Goal: Information Seeking & Learning: Learn about a topic

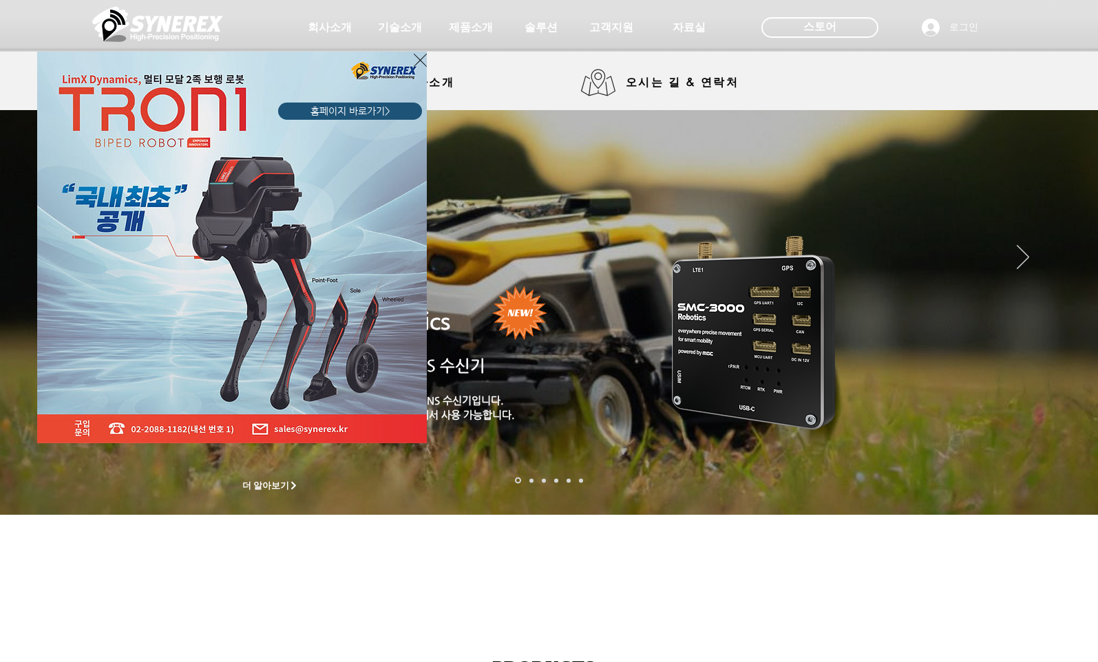
click at [421, 57] on icon "사이트로 돌아가기" at bounding box center [420, 60] width 13 height 17
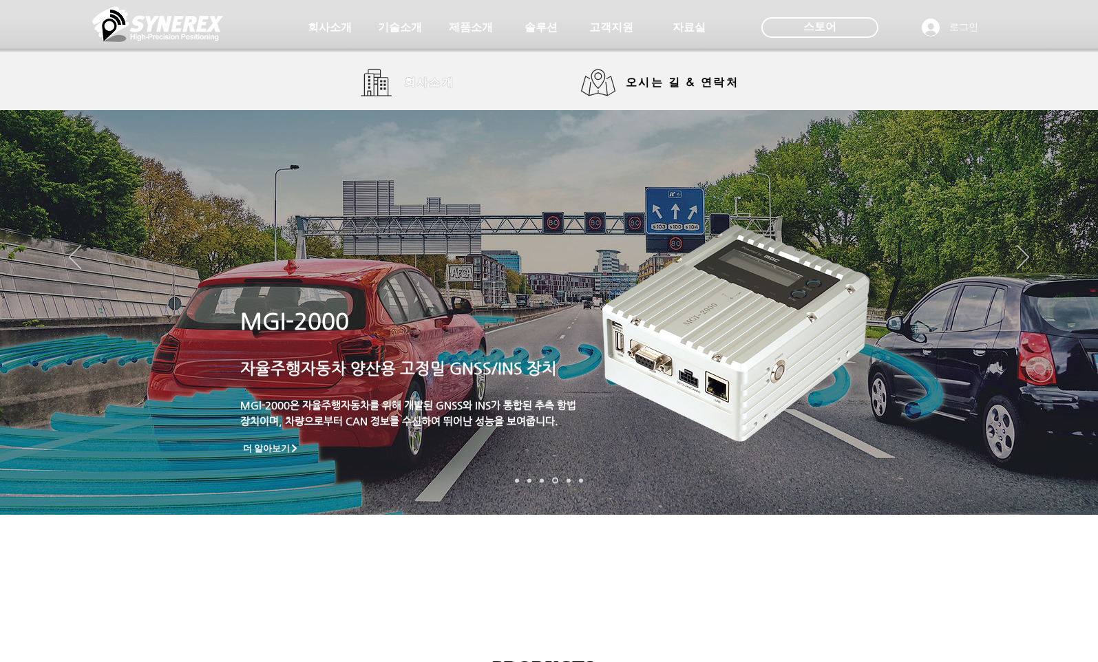
click at [427, 85] on span "회사소개" at bounding box center [429, 83] width 51 height 14
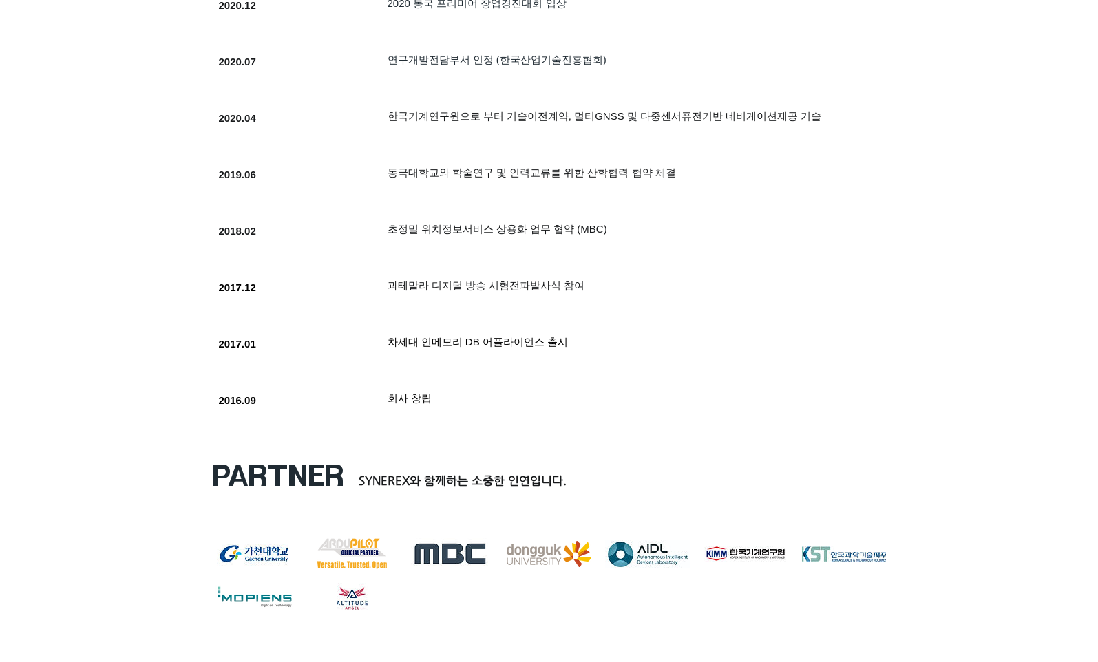
scroll to position [1445, 0]
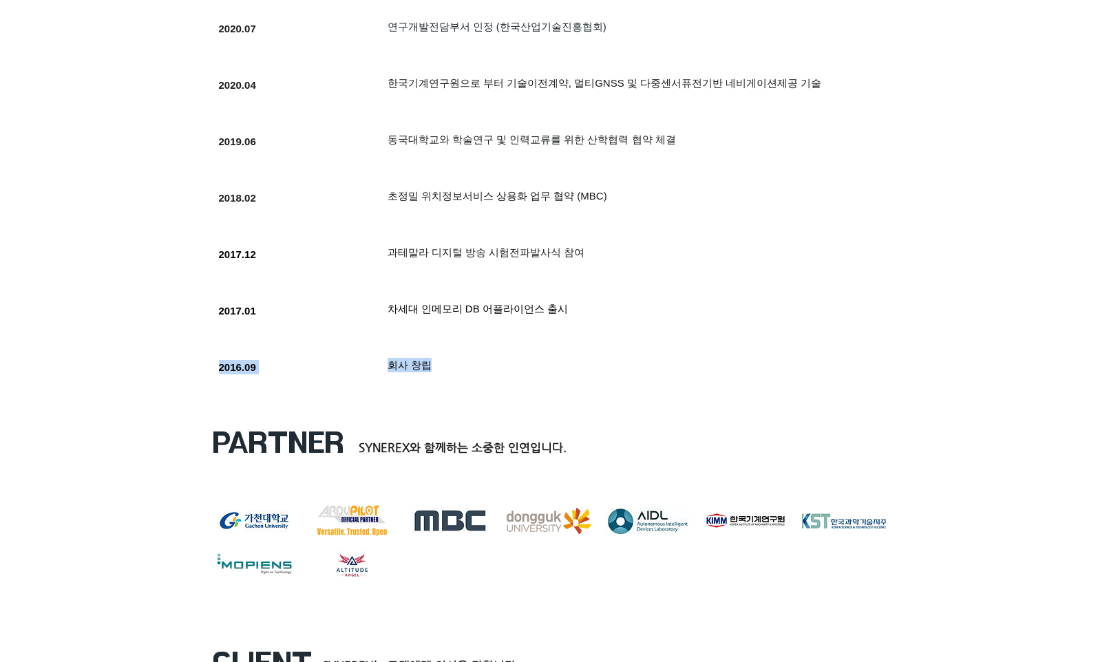
drag, startPoint x: 385, startPoint y: 370, endPoint x: 450, endPoint y: 367, distance: 64.8
click at [450, 367] on div "SYNEREX가 열심히 달려온 길 입니다. 2016.09 회사 창립" at bounding box center [520, 375] width 633 height 52
drag, startPoint x: 450, startPoint y: 367, endPoint x: 555, endPoint y: 310, distance: 119.8
click at [555, 310] on span "차세대 인메모리 DB 어플라이언스 출시" at bounding box center [477, 309] width 181 height 12
drag, startPoint x: 398, startPoint y: 255, endPoint x: 564, endPoint y: 253, distance: 165.2
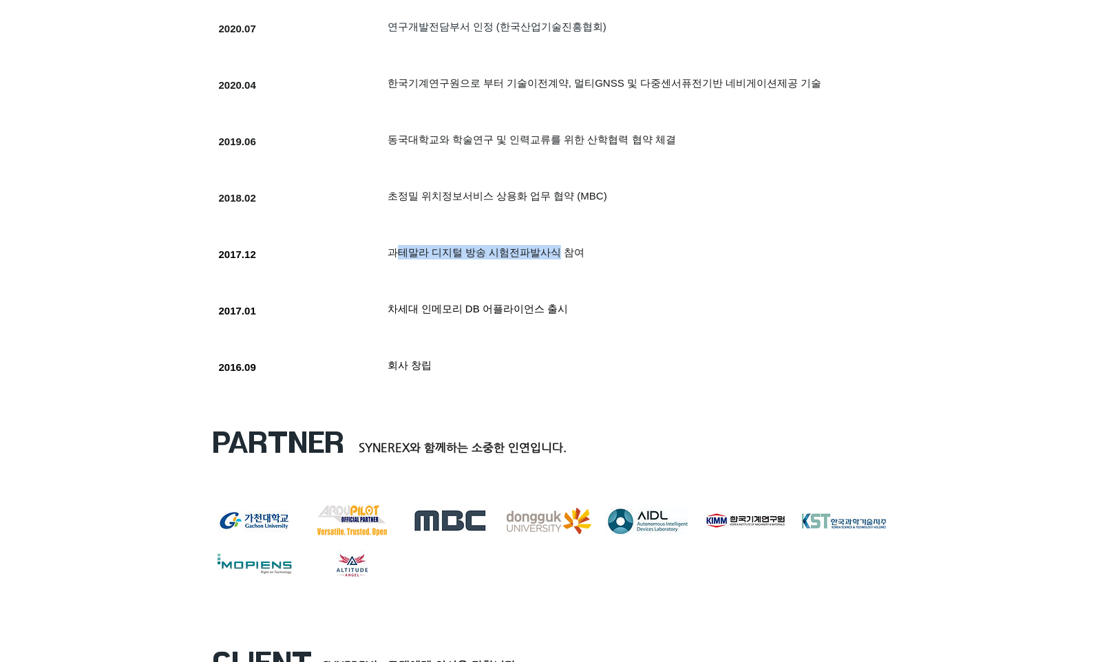
click at [564, 253] on span "과테말라 디지털 방송 시험전파발사식 참여" at bounding box center [486, 252] width 198 height 12
drag, startPoint x: 399, startPoint y: 197, endPoint x: 582, endPoint y: 195, distance: 183.1
click at [582, 195] on span "초정밀 위치정보서비스 상용화 업무 협약 (MBC)" at bounding box center [497, 196] width 220 height 12
drag, startPoint x: 396, startPoint y: 142, endPoint x: 613, endPoint y: 139, distance: 216.1
click at [613, 139] on span "​동국대학교와 학술연구 및 인력교류를 위한 산학협력 협약 체결" at bounding box center [531, 140] width 288 height 12
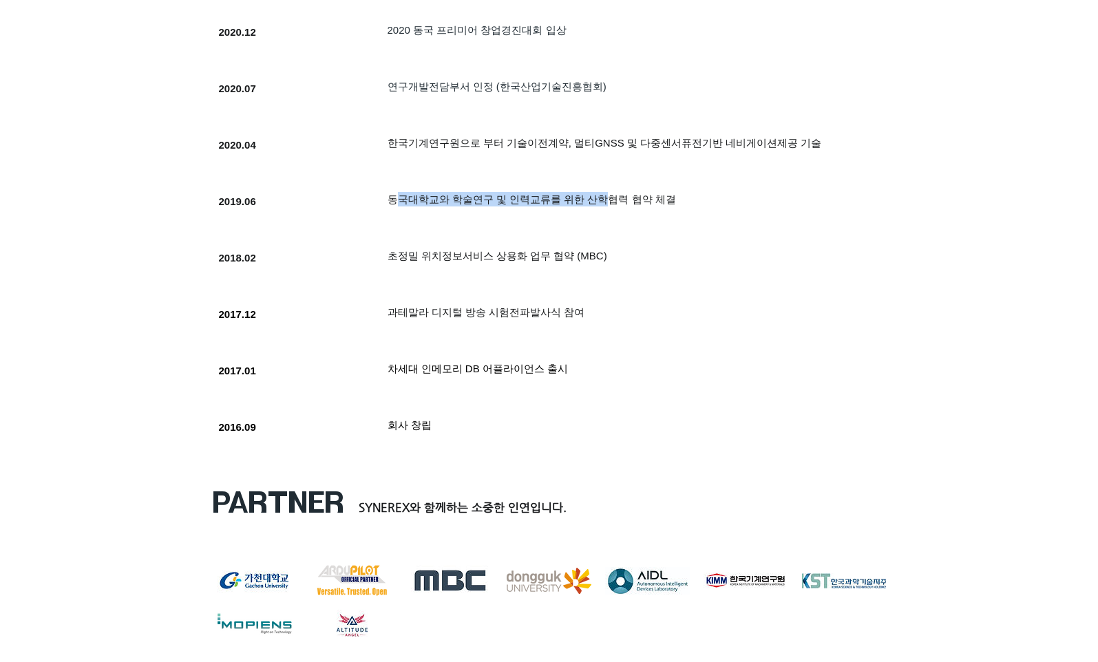
scroll to position [1308, 0]
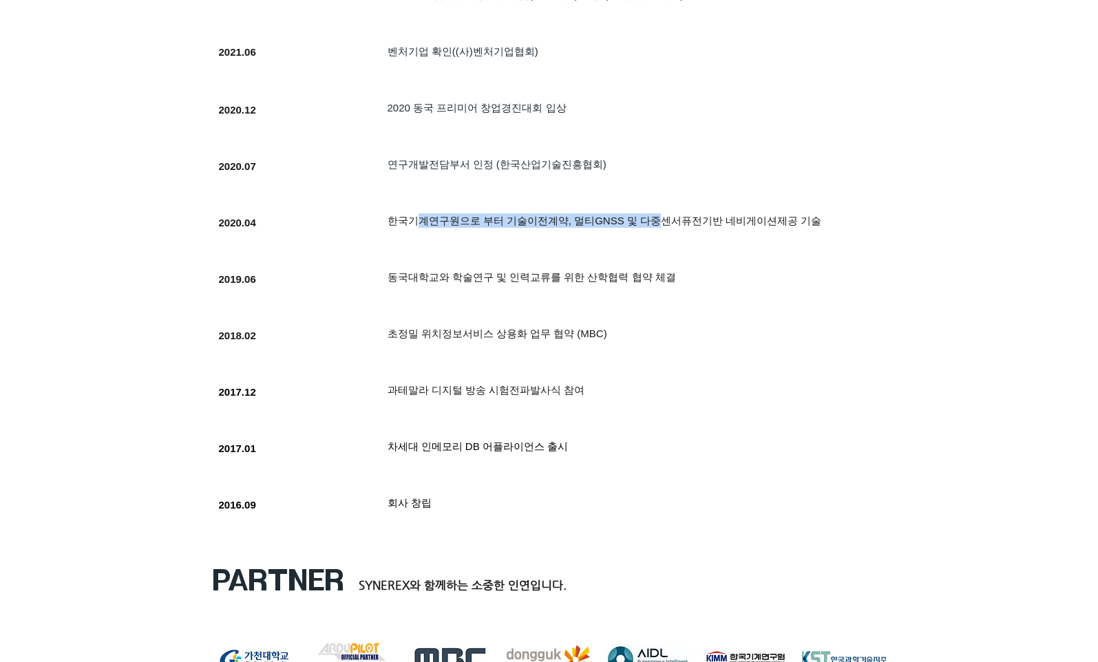
drag, startPoint x: 419, startPoint y: 217, endPoint x: 662, endPoint y: 217, distance: 243.0
click at [662, 217] on span "한국기계연구원으로 부터 기술이전계약, 멀티GNSS 및 다중센서퓨전기반 네비게이션제공 기술" at bounding box center [604, 221] width 434 height 12
drag, startPoint x: 421, startPoint y: 167, endPoint x: 577, endPoint y: 167, distance: 155.5
click at [577, 167] on span "​연구개발전담부서 인정 (한국산업기술진흥협회)" at bounding box center [496, 164] width 219 height 12
drag, startPoint x: 405, startPoint y: 107, endPoint x: 531, endPoint y: 107, distance: 126.0
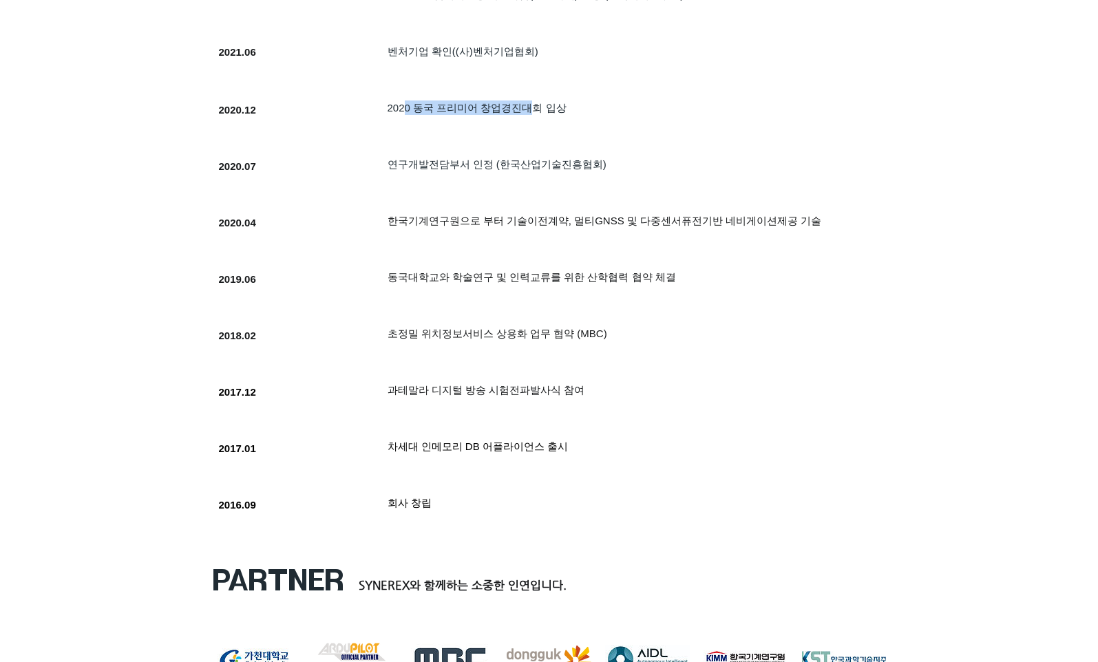
click at [531, 107] on h5 "2020 동국 프리미어 창업경진대회 입상" at bounding box center [606, 107] width 439 height 14
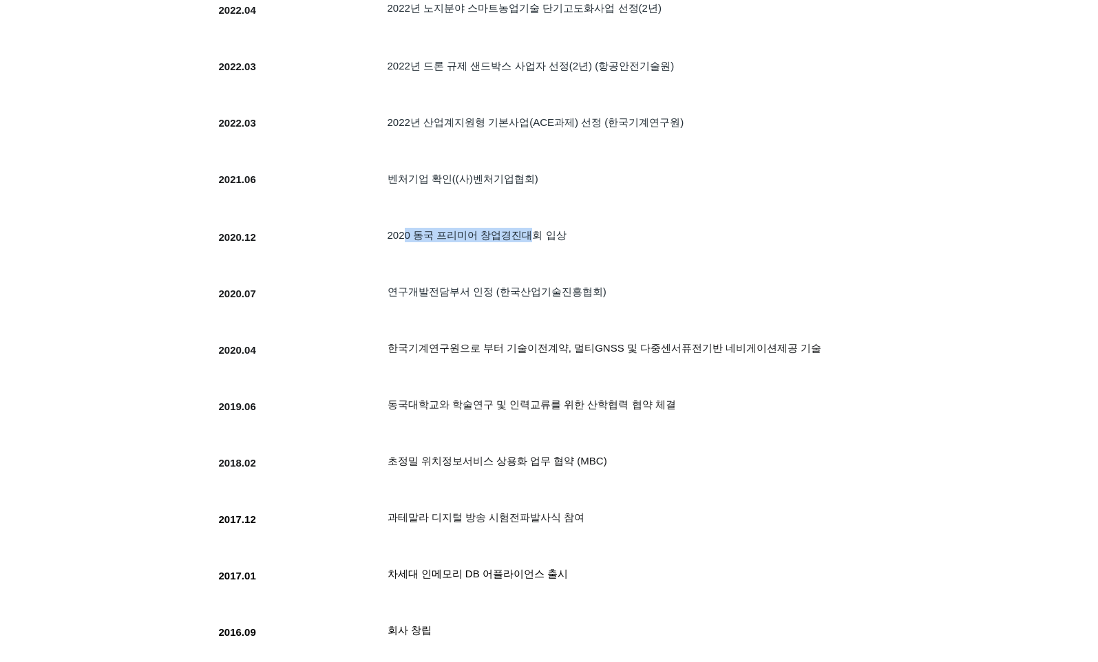
scroll to position [1170, 0]
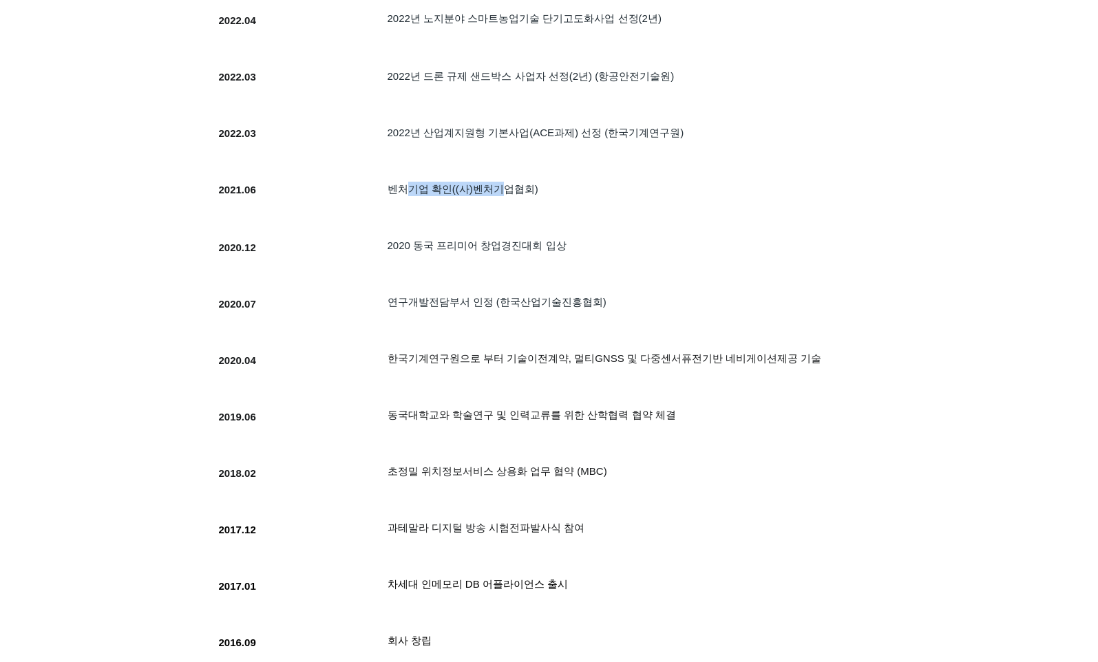
drag, startPoint x: 405, startPoint y: 193, endPoint x: 501, endPoint y: 190, distance: 96.4
click at [501, 190] on h5 "벤처기업 확인((사)벤처기업협회)" at bounding box center [606, 189] width 439 height 14
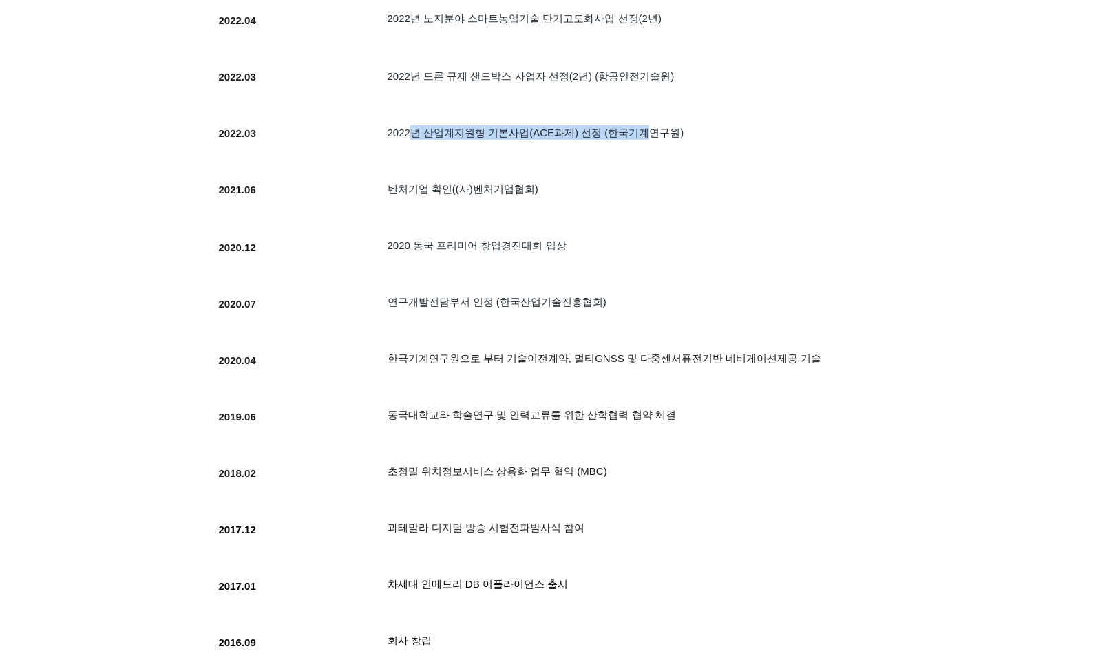
drag, startPoint x: 501, startPoint y: 190, endPoint x: 646, endPoint y: 132, distance: 156.3
click at [646, 132] on h5 "2022년 산업계지원형 기본사업(ACE과제) 선정 (한국기계연구원)" at bounding box center [606, 132] width 439 height 14
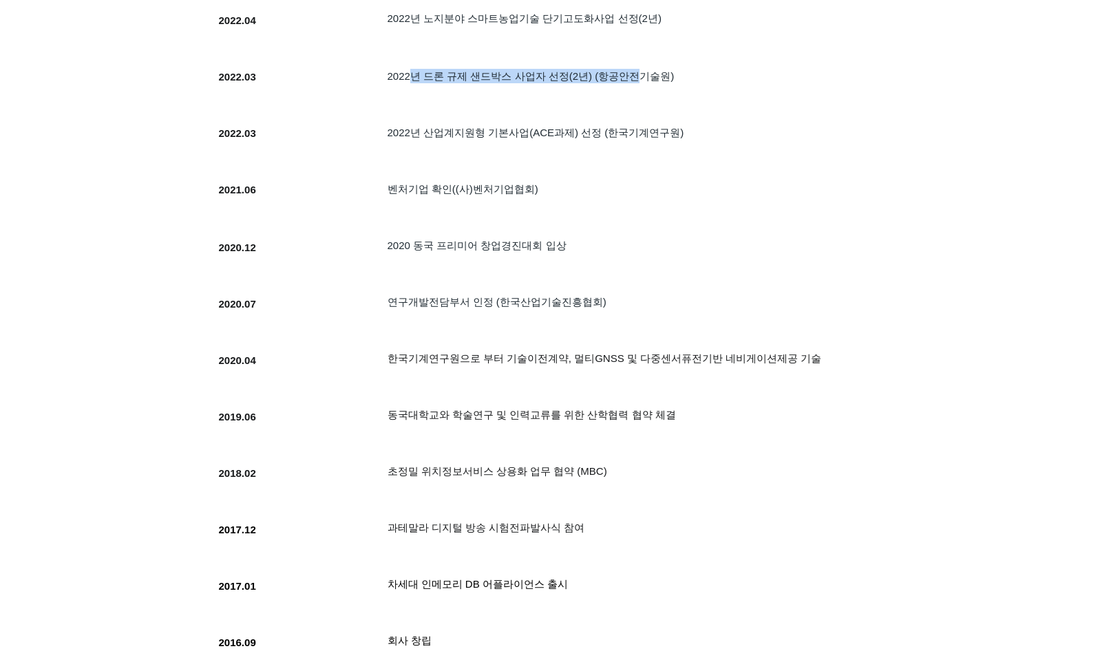
drag, startPoint x: 408, startPoint y: 78, endPoint x: 638, endPoint y: 78, distance: 229.9
click at [638, 78] on h5 "2022년 드론 규제 샌드박스 사업자 선정(2년) (항공안전기술원)" at bounding box center [606, 76] width 439 height 14
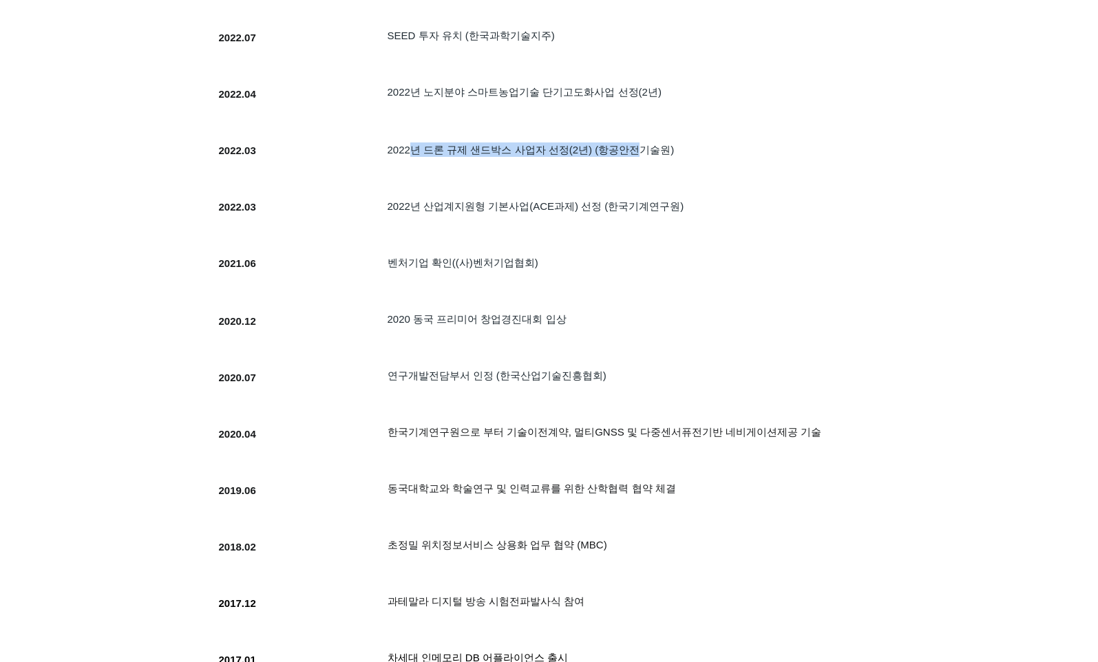
scroll to position [964, 0]
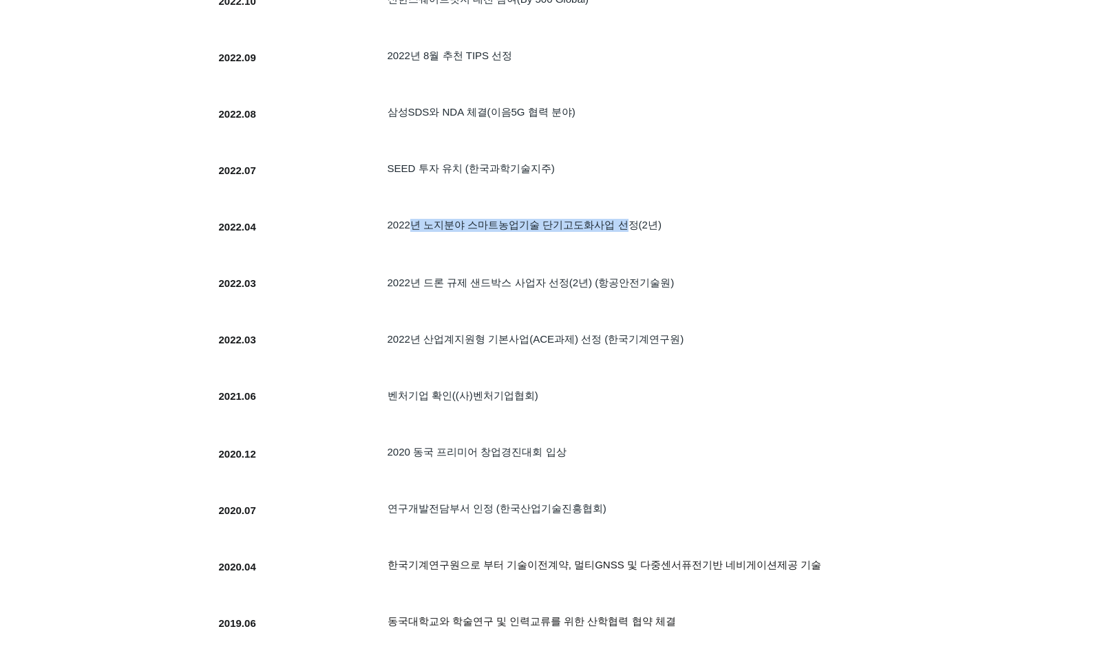
drag, startPoint x: 414, startPoint y: 228, endPoint x: 633, endPoint y: 232, distance: 218.9
click at [633, 231] on span "2022년 노지분야 스마트농업기술 단기고도화사업 선정(2년)" at bounding box center [524, 225] width 274 height 12
drag, startPoint x: 398, startPoint y: 176, endPoint x: 498, endPoint y: 175, distance: 99.8
click at [498, 174] on span "SEED 투자 유치 (한국과학기술지주)" at bounding box center [470, 168] width 167 height 12
drag, startPoint x: 498, startPoint y: 175, endPoint x: 524, endPoint y: 116, distance: 63.8
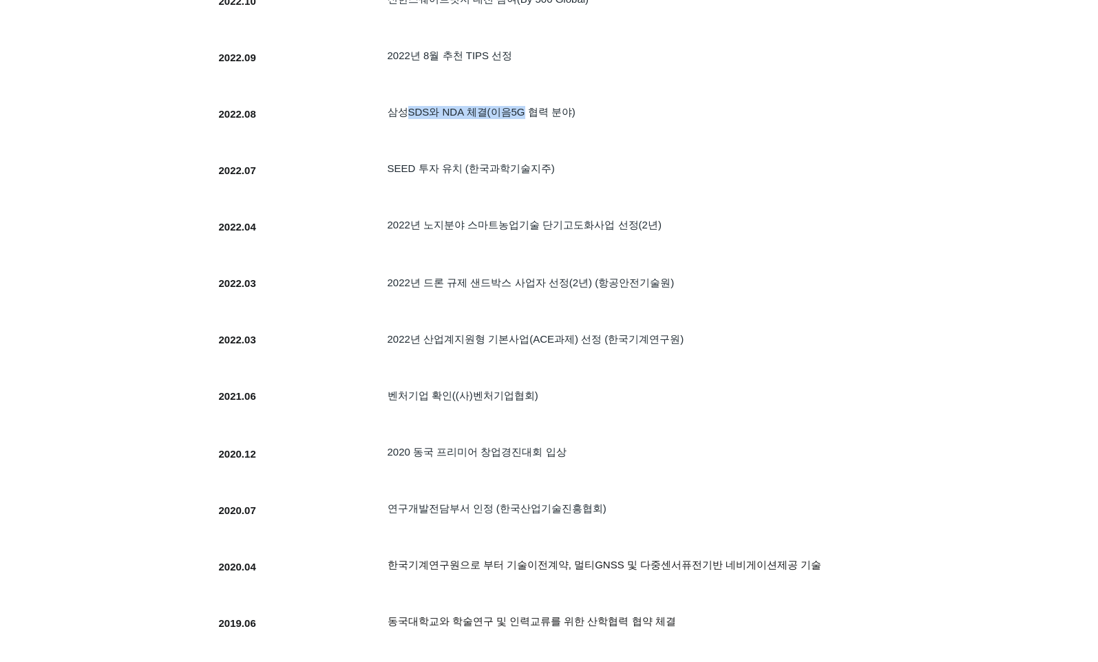
click at [524, 116] on span "삼성SDS와 NDA 체결(이음5G 협력 분야)" at bounding box center [481, 112] width 188 height 12
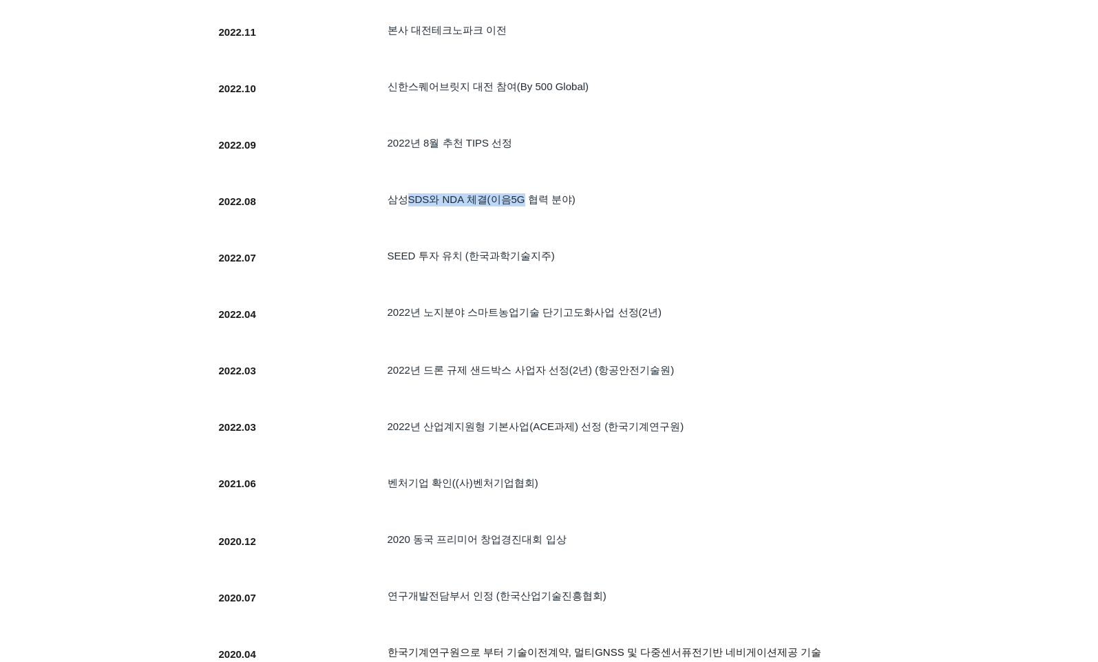
scroll to position [757, 0]
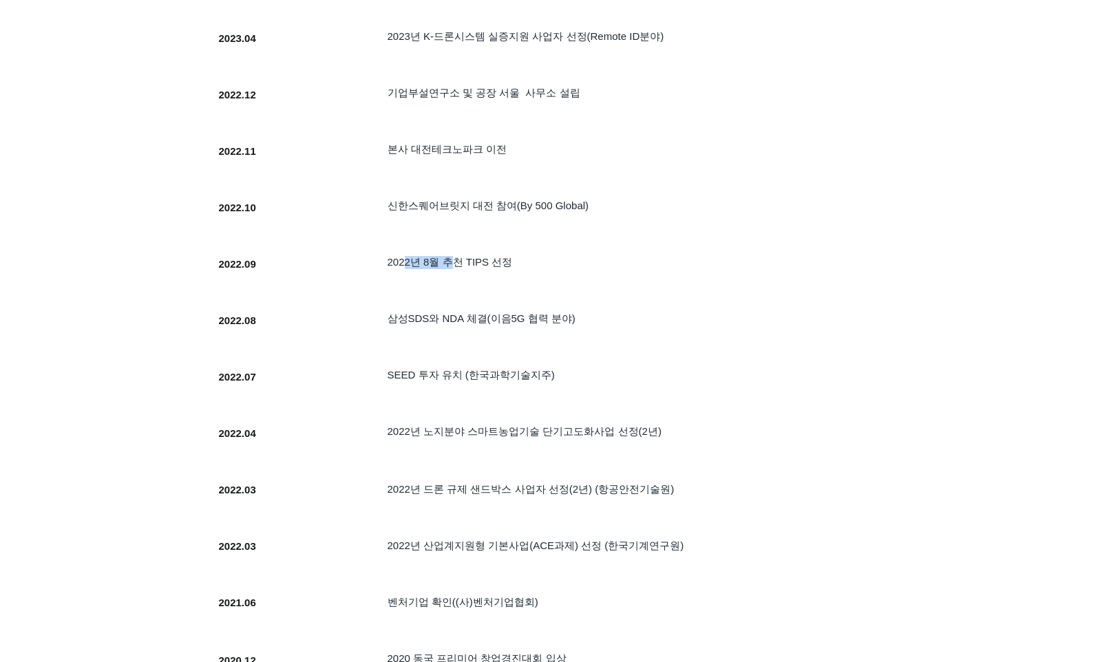
drag, startPoint x: 403, startPoint y: 268, endPoint x: 458, endPoint y: 264, distance: 55.3
click at [458, 264] on span "2022년 8월 추천 TIPS 선정" at bounding box center [449, 262] width 125 height 12
drag, startPoint x: 458, startPoint y: 264, endPoint x: 456, endPoint y: 207, distance: 56.5
click at [456, 207] on span "신한스퀘어브릿지 대전 참여(By 500 Global)" at bounding box center [488, 206] width 202 height 12
drag, startPoint x: 456, startPoint y: 207, endPoint x: 499, endPoint y: 151, distance: 70.2
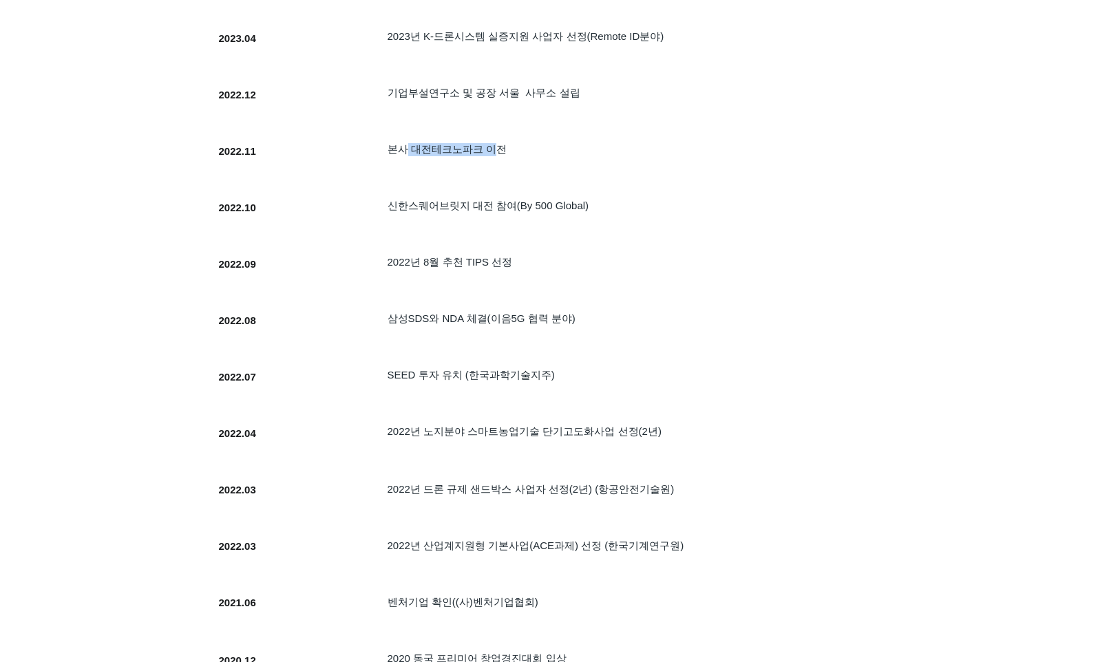
click at [499, 151] on span "본사 대전테크노파크 이전" at bounding box center [446, 149] width 119 height 12
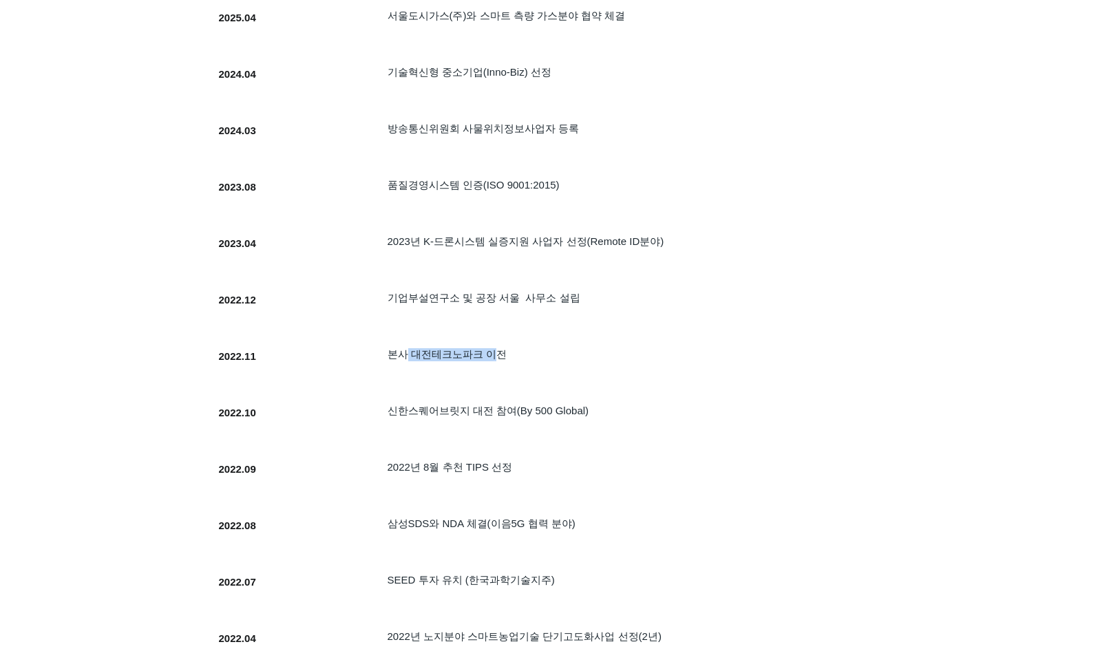
scroll to position [551, 0]
drag, startPoint x: 410, startPoint y: 304, endPoint x: 535, endPoint y: 296, distance: 125.5
click at [535, 296] on span "기업부설연구소 및 공장 서울 사무소 설립" at bounding box center [483, 299] width 193 height 12
drag, startPoint x: 405, startPoint y: 246, endPoint x: 585, endPoint y: 242, distance: 179.7
click at [585, 242] on span "2023년 K-드론시스템 실증지원 사업자 선정(Remote ID분야)" at bounding box center [525, 243] width 277 height 12
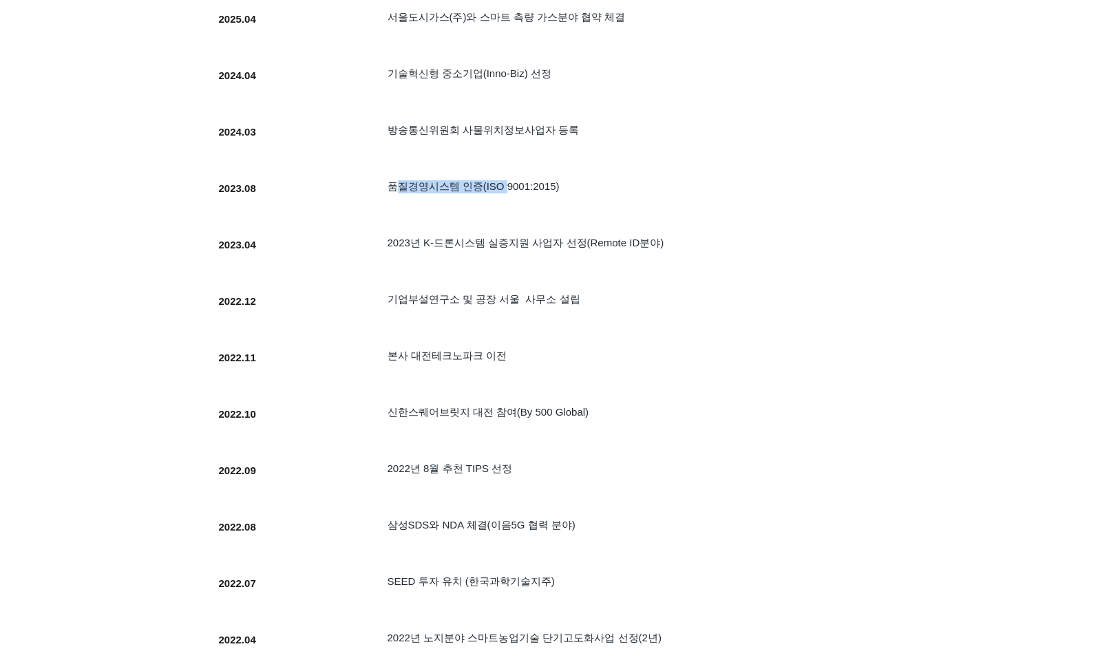
drag, startPoint x: 403, startPoint y: 191, endPoint x: 508, endPoint y: 191, distance: 105.3
click at [508, 191] on span "​품질경영시스템 인증(ISO 9001:2015)" at bounding box center [473, 186] width 172 height 12
drag, startPoint x: 508, startPoint y: 191, endPoint x: 538, endPoint y: 135, distance: 63.4
click at [538, 135] on span "방송통신위원회 사물위치정보사업자 등록" at bounding box center [482, 130] width 191 height 12
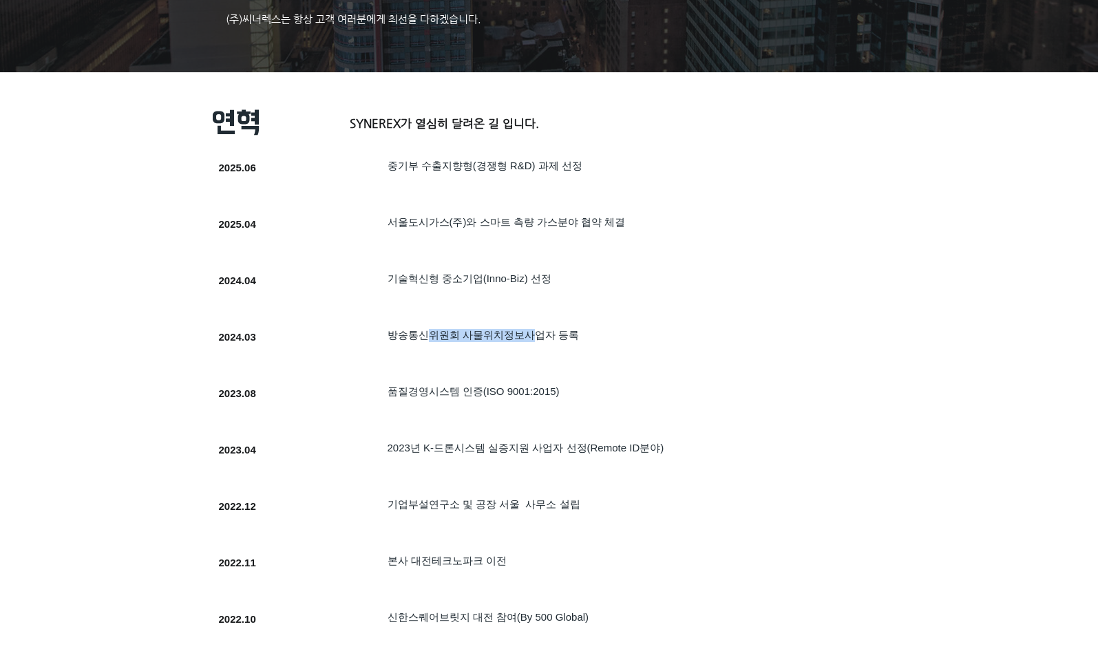
scroll to position [344, 0]
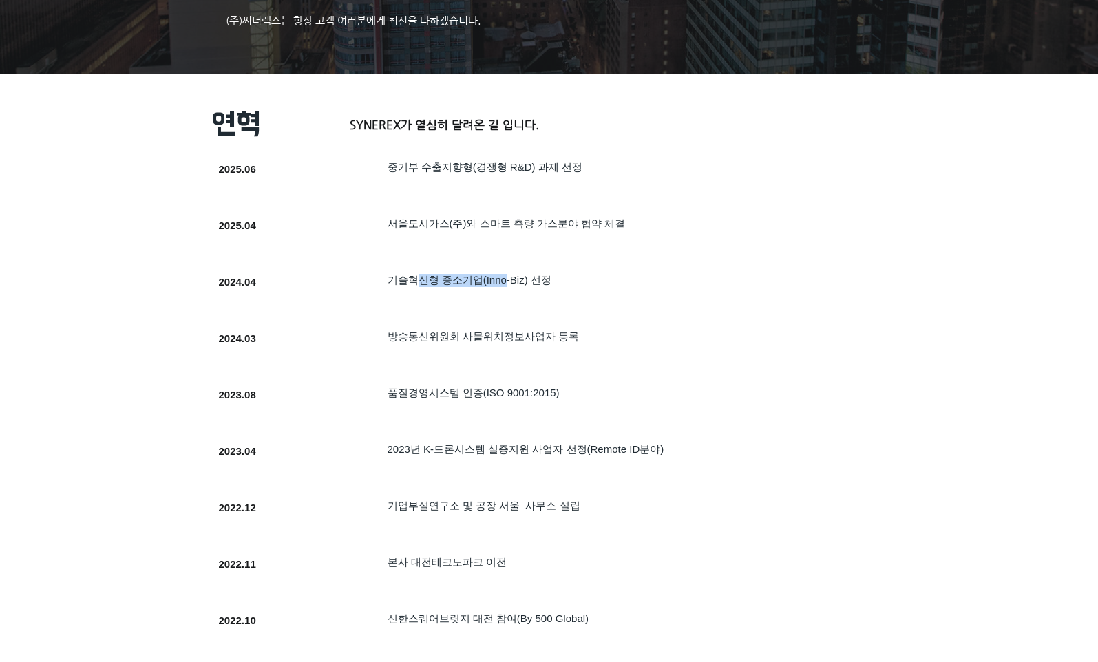
drag, startPoint x: 416, startPoint y: 281, endPoint x: 507, endPoint y: 280, distance: 90.9
click at [507, 280] on span "​기술혁신형 중소기업(Inno-Biz) 선정" at bounding box center [469, 280] width 164 height 12
drag, startPoint x: 507, startPoint y: 280, endPoint x: 524, endPoint y: 226, distance: 56.8
click at [524, 226] on span "서울도시가스(주)와 스마트 측량 가스분야 협약 체결" at bounding box center [506, 223] width 238 height 12
drag, startPoint x: 405, startPoint y: 173, endPoint x: 595, endPoint y: 171, distance: 190.0
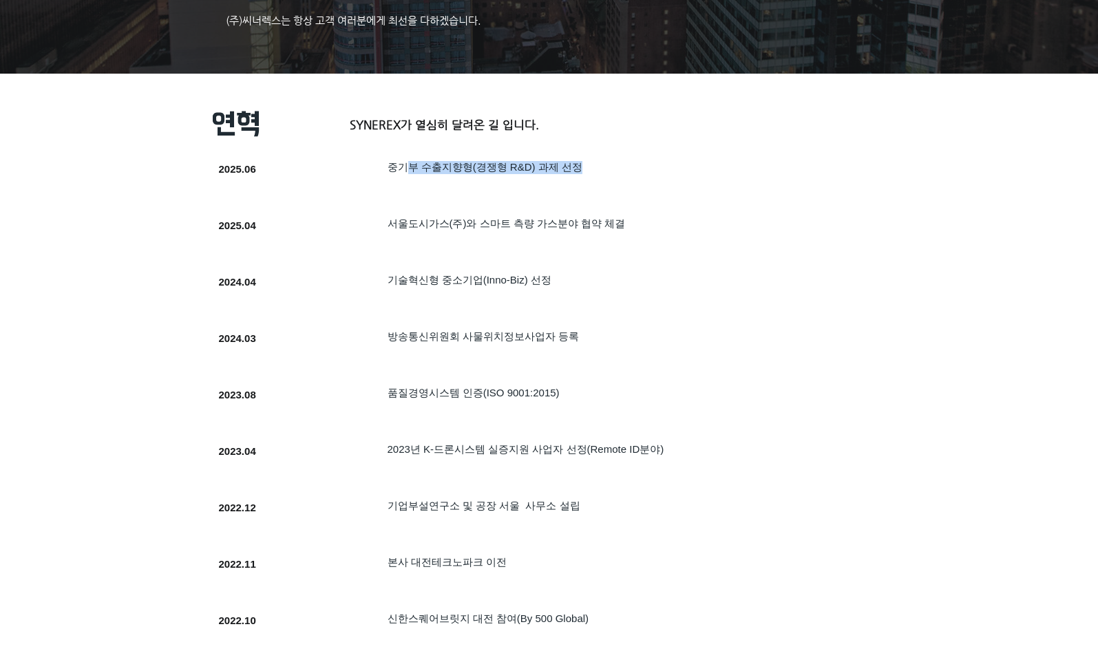
click at [595, 171] on h5 "​중기부 수출지향형(경쟁형 R&D) 과제 선정" at bounding box center [606, 167] width 439 height 13
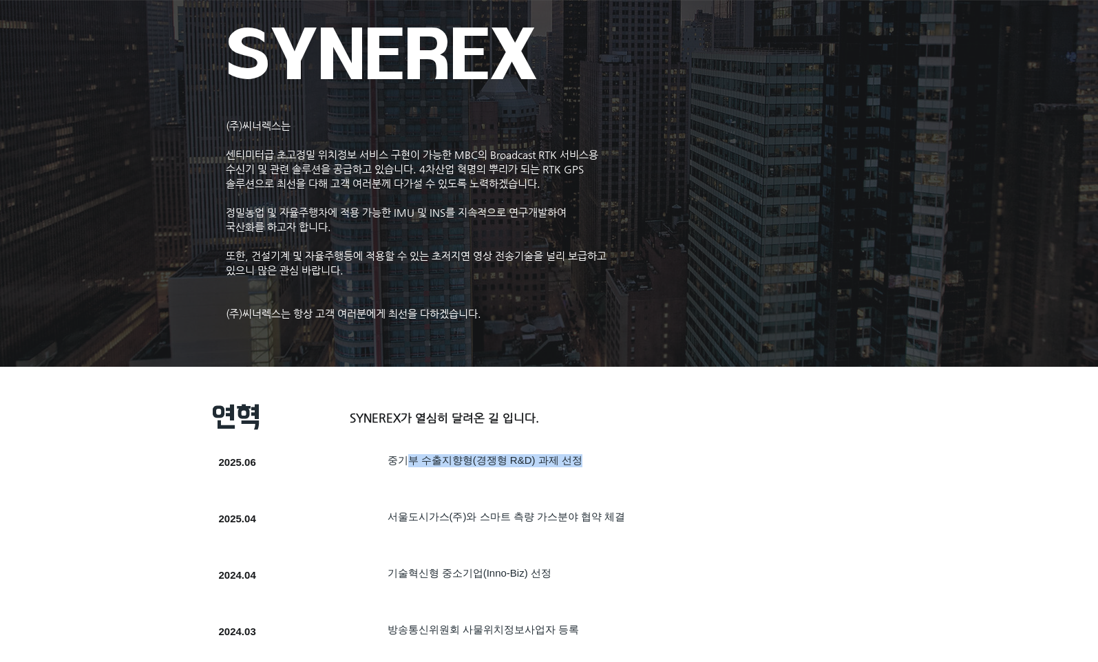
scroll to position [0, 0]
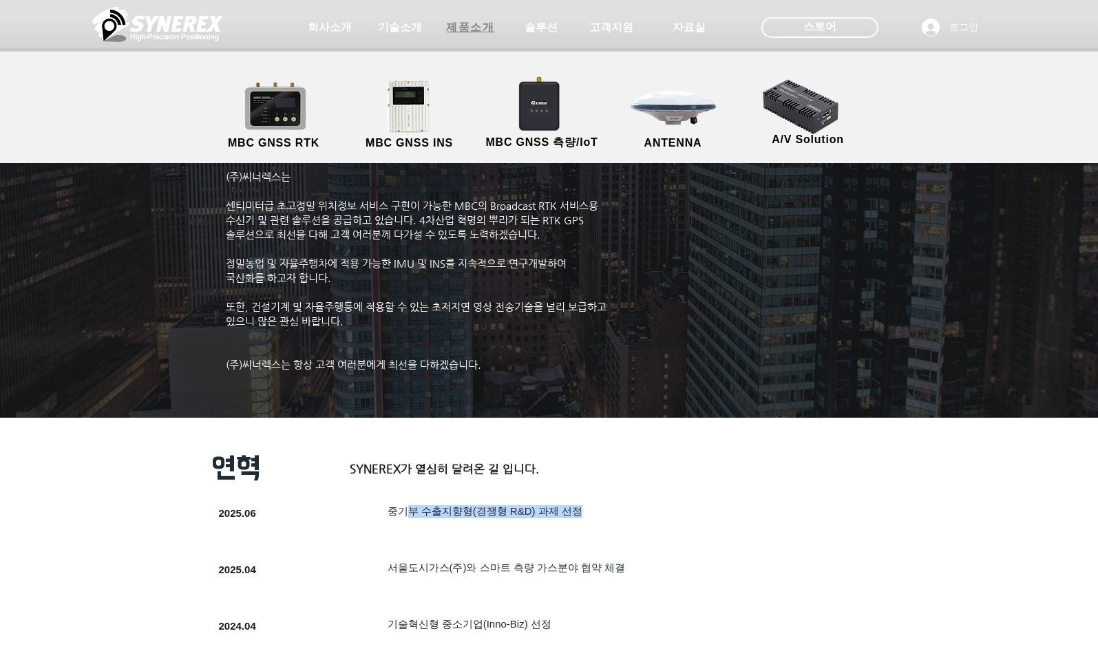
click at [467, 29] on span "제품소개" at bounding box center [470, 28] width 48 height 14
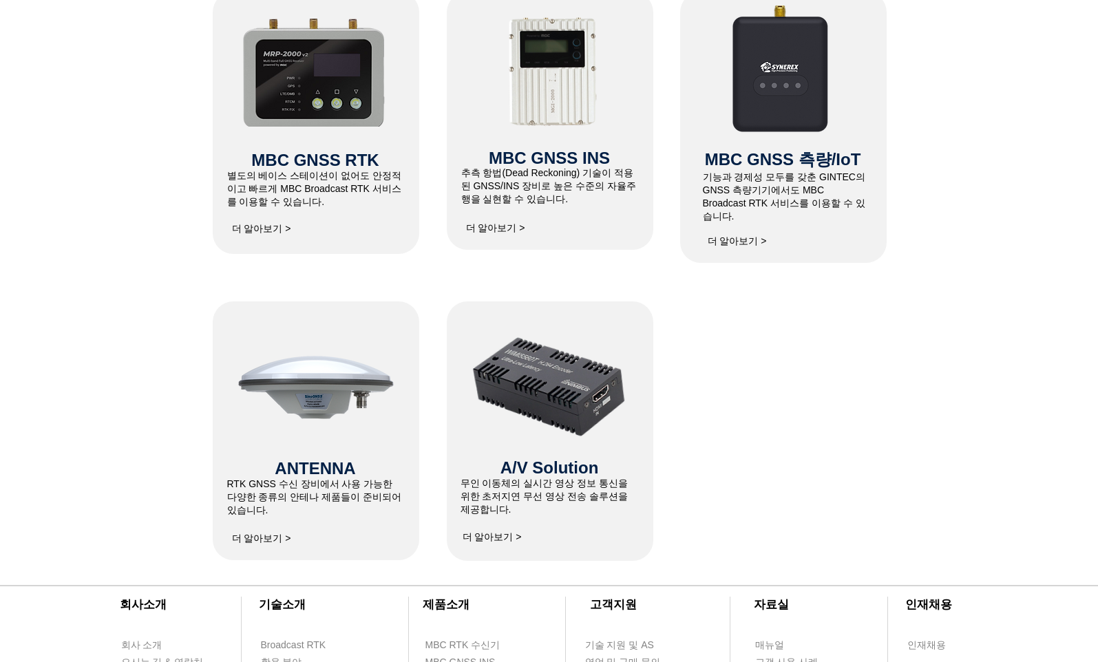
scroll to position [688, 0]
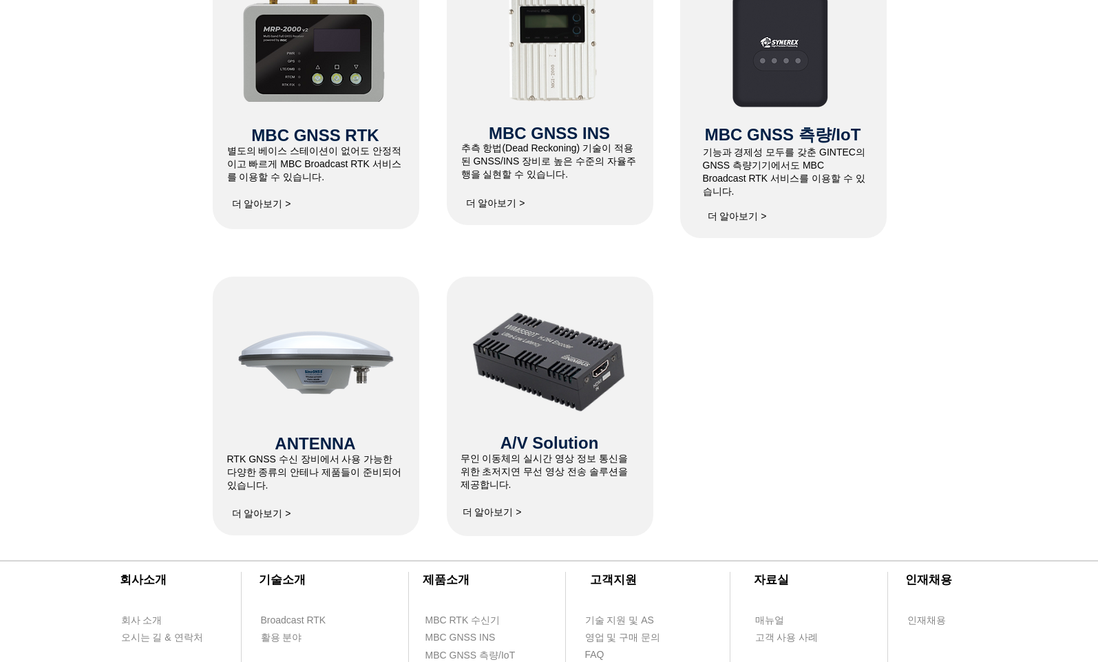
click at [125, 285] on div at bounding box center [549, 242] width 1098 height 587
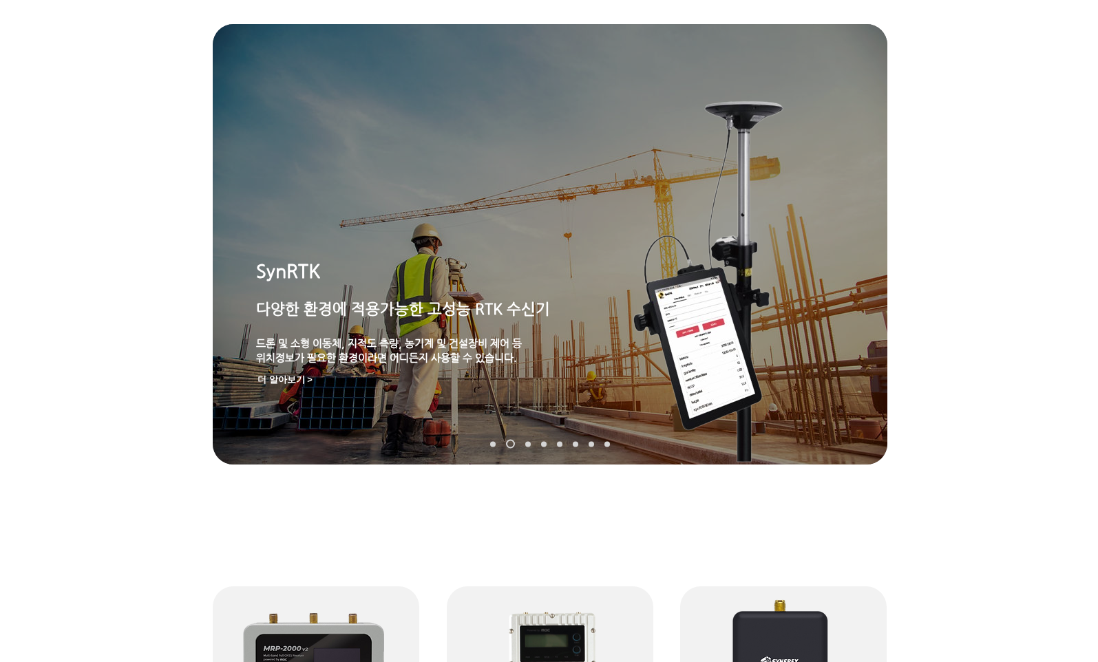
scroll to position [0, 0]
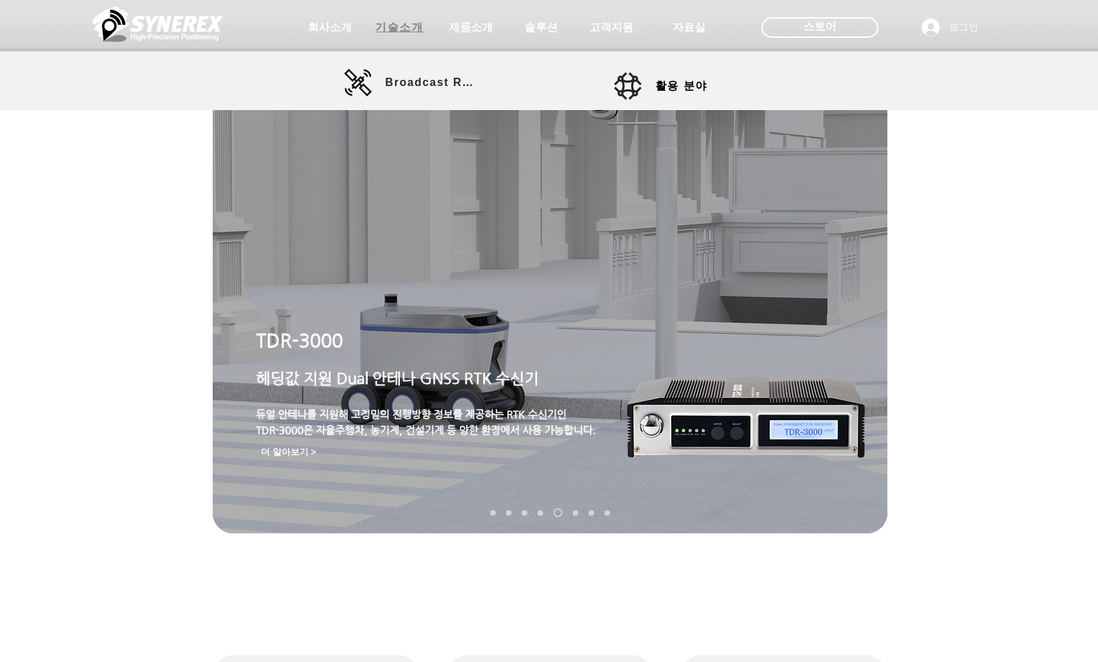
click at [396, 28] on span "기술소개" at bounding box center [399, 28] width 48 height 14
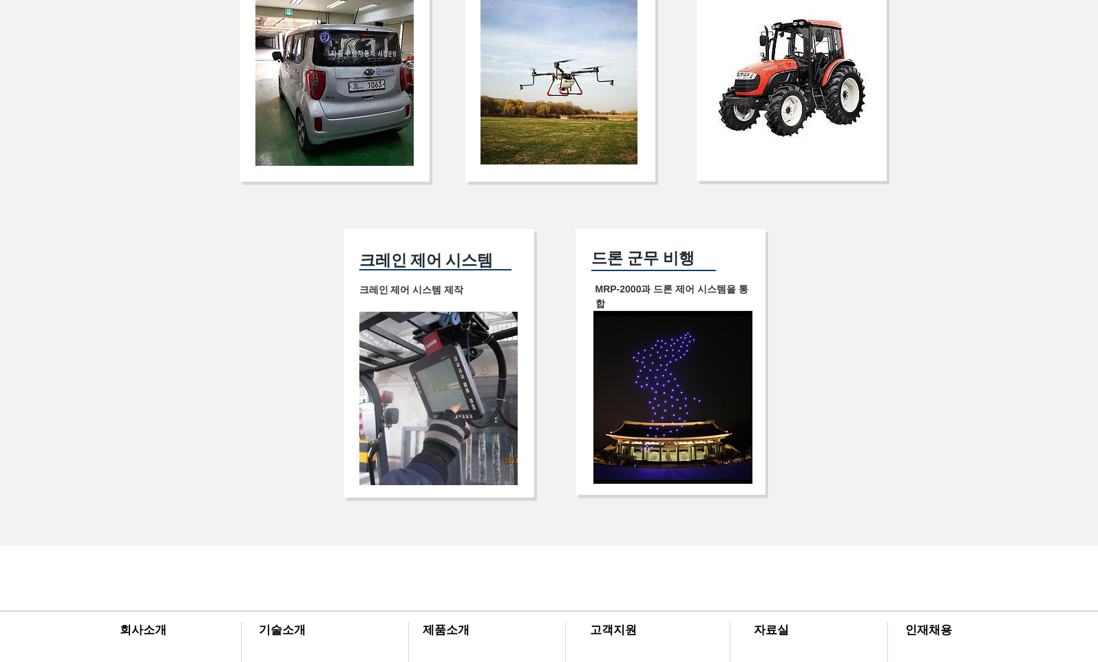
scroll to position [2547, 0]
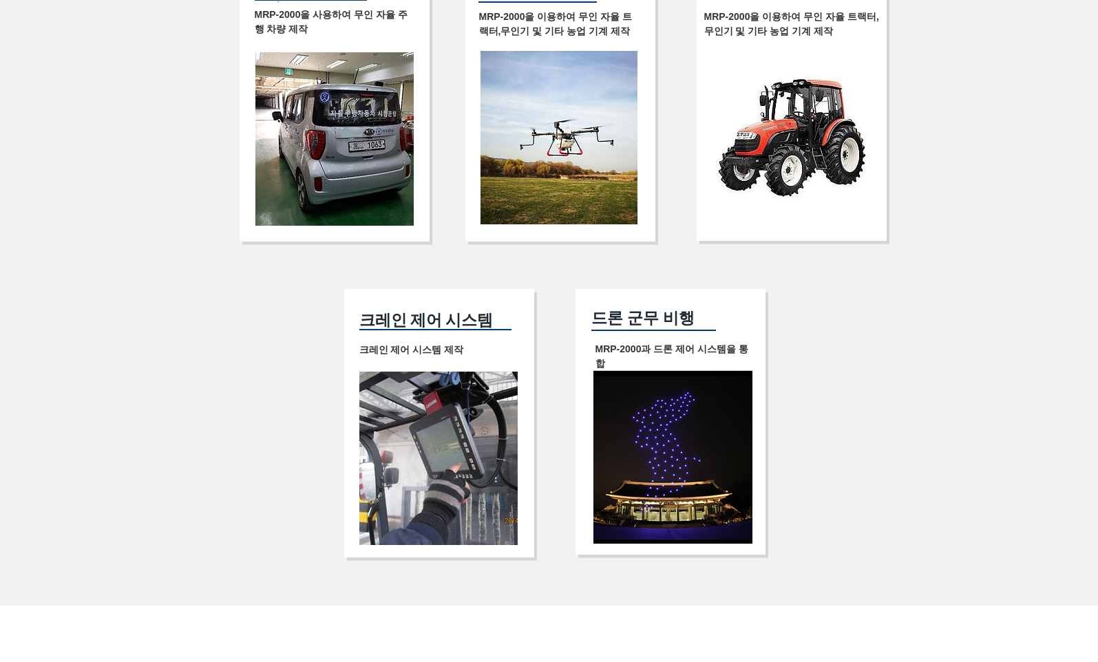
drag, startPoint x: 131, startPoint y: 388, endPoint x: 139, endPoint y: 386, distance: 7.8
click at [133, 387] on div at bounding box center [549, 238] width 1098 height 735
click at [166, 368] on div at bounding box center [549, 238] width 1098 height 735
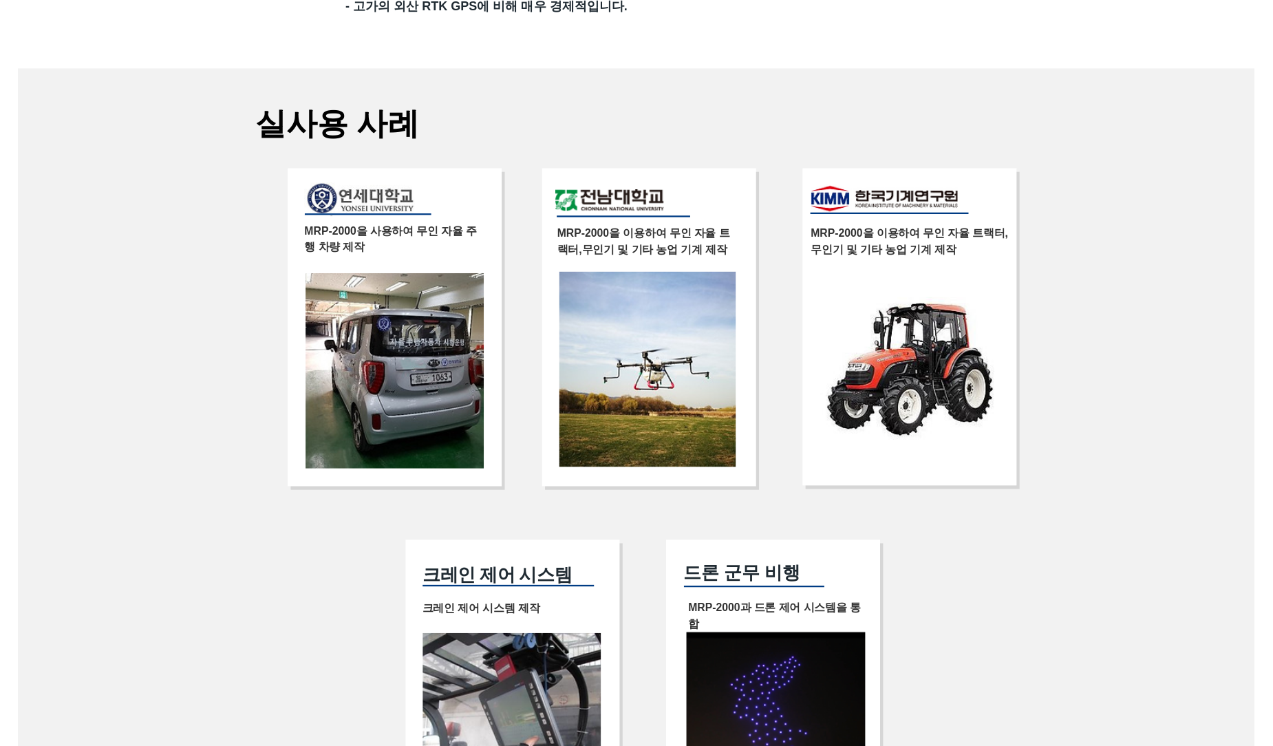
scroll to position [2340, 0]
